Goal: Use online tool/utility: Utilize a website feature to perform a specific function

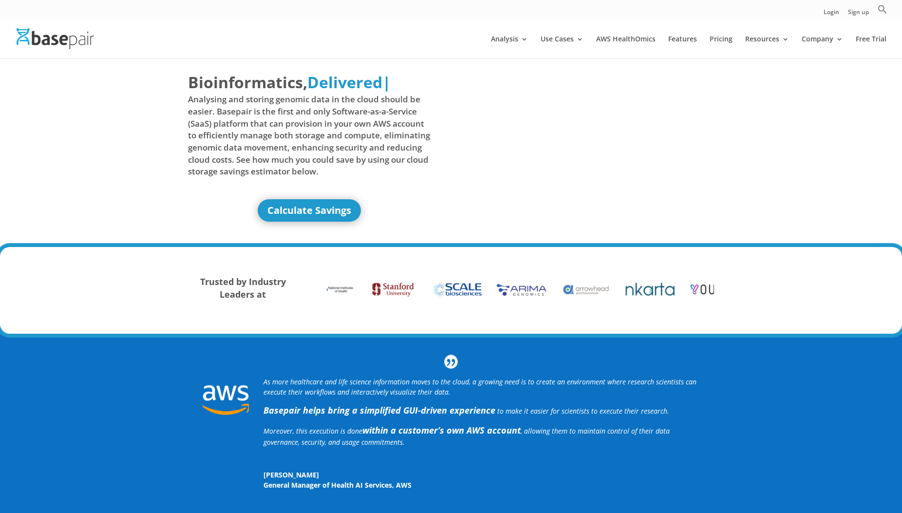
click at [314, 212] on link "Calculate Savings" at bounding box center [309, 210] width 103 height 22
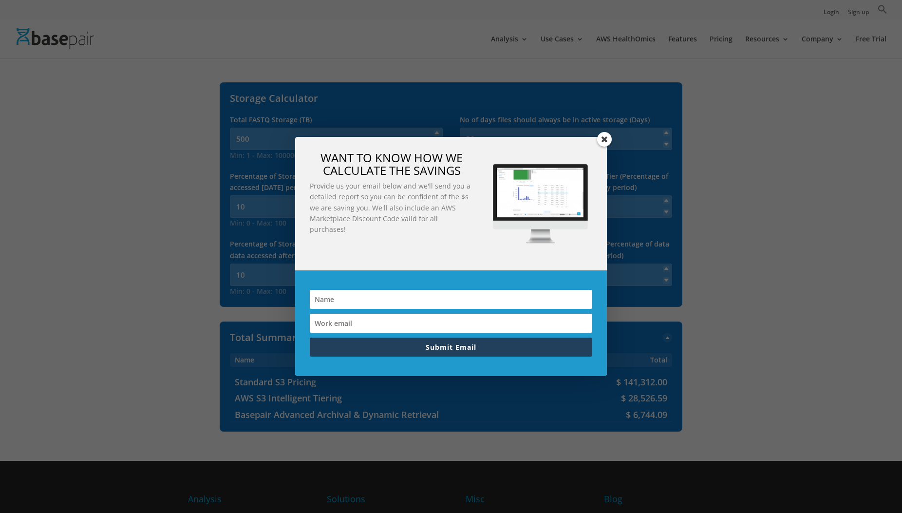
click at [607, 137] on span at bounding box center [604, 139] width 15 height 15
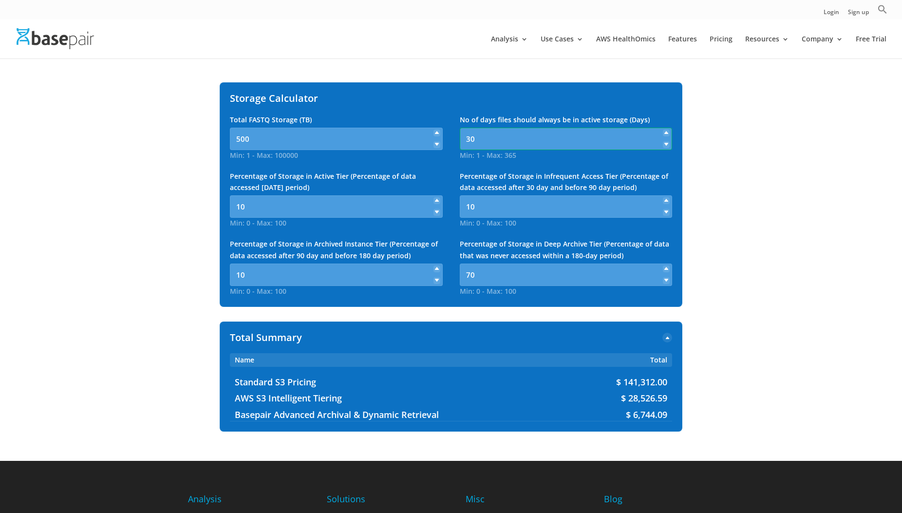
click at [617, 139] on input "30" at bounding box center [566, 139] width 213 height 22
click at [386, 139] on input "500" at bounding box center [336, 139] width 213 height 22
click at [368, 379] on span "Standard S3 Pricing" at bounding box center [397, 382] width 324 height 12
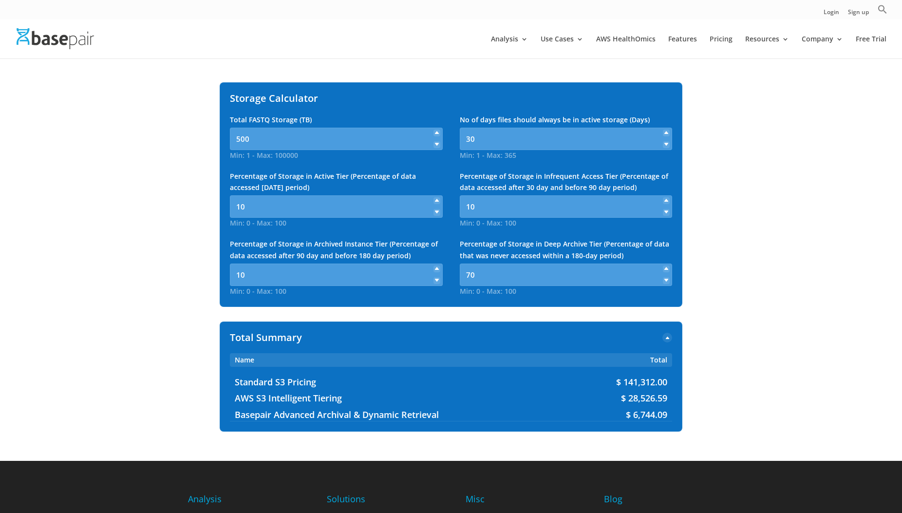
click at [368, 400] on span "AWS S3 Intelligent Tiering" at bounding box center [397, 398] width 324 height 12
